Goal: Task Accomplishment & Management: Use online tool/utility

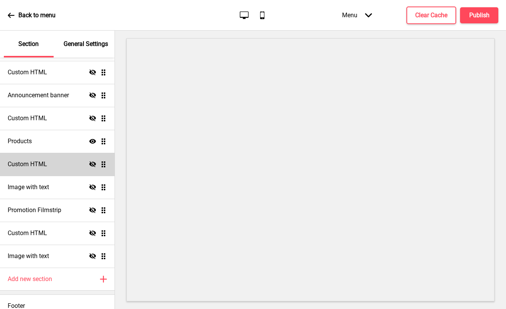
scroll to position [57, 0]
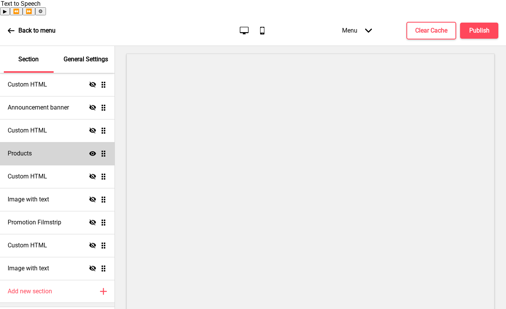
click at [48, 142] on div "Products Show Drag" at bounding box center [57, 153] width 114 height 23
select select "side"
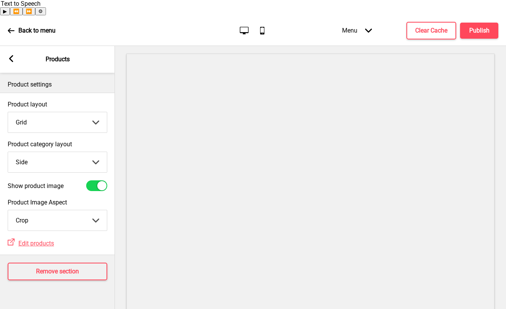
click at [356, 19] on div "Menu Arrow down" at bounding box center [356, 30] width 45 height 23
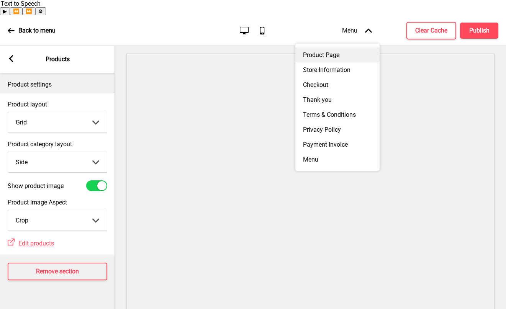
click at [321, 47] on div "Product Page" at bounding box center [337, 54] width 84 height 15
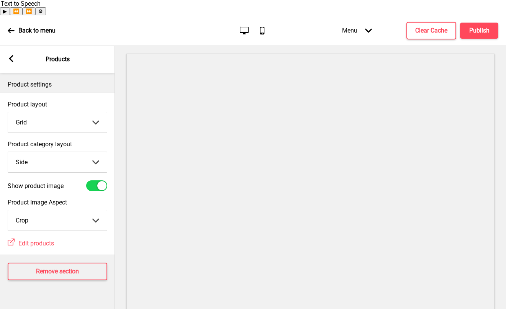
drag, startPoint x: 351, startPoint y: 10, endPoint x: 349, endPoint y: 15, distance: 5.3
click at [351, 19] on div "Menu Arrow down" at bounding box center [356, 30] width 45 height 23
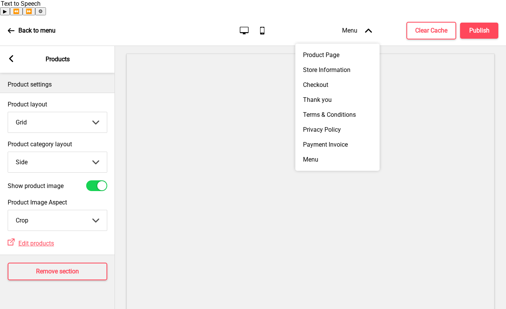
click at [7, 46] on div "Arrow left Products" at bounding box center [57, 59] width 115 height 27
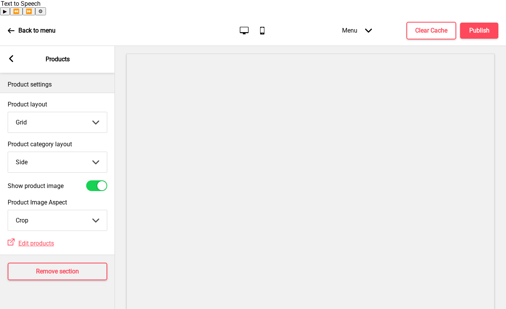
click at [13, 55] on rect at bounding box center [11, 58] width 7 height 7
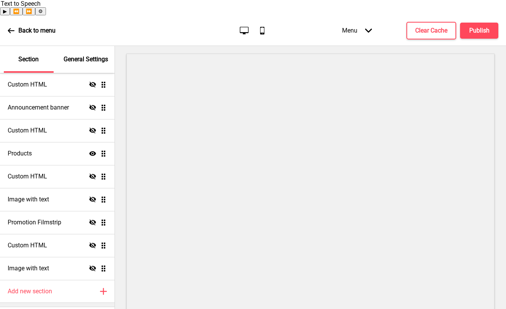
click at [83, 55] on p "General Settings" at bounding box center [86, 59] width 44 height 8
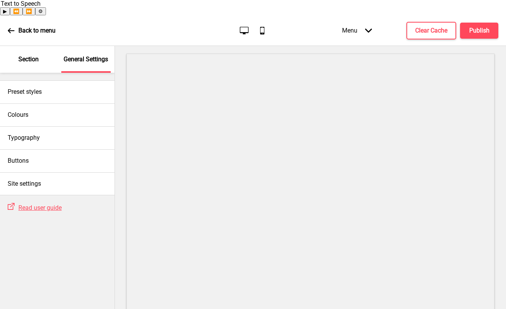
scroll to position [0, 0]
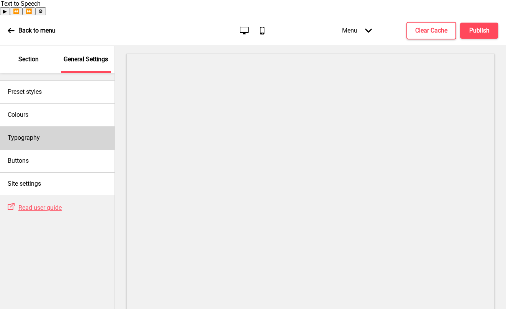
click at [47, 126] on div "Typography" at bounding box center [57, 137] width 114 height 23
select select "Playfair Display"
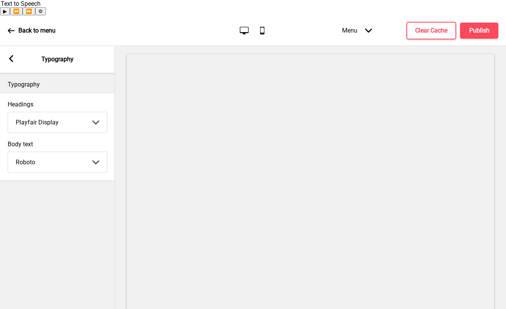
click at [75, 152] on select "Abhaya Libre Abril Fatface Adobe Garamond Pro Arimo Arsenal Arvo Berkshire Swas…" at bounding box center [57, 162] width 99 height 20
click at [8, 152] on select "Abhaya Libre Abril Fatface Adobe Garamond Pro Arimo Arsenal Arvo Berkshire Swas…" at bounding box center [57, 162] width 99 height 20
click at [72, 152] on select "Abhaya Libre Abril Fatface Adobe Garamond Pro Arimo Arsenal Arvo Berkshire Swas…" at bounding box center [57, 162] width 99 height 20
select select "Roboto"
click at [8, 152] on select "Abhaya Libre Abril Fatface Adobe Garamond Pro Arimo Arsenal Arvo Berkshire Swas…" at bounding box center [57, 162] width 99 height 20
